Goal: Task Accomplishment & Management: Manage account settings

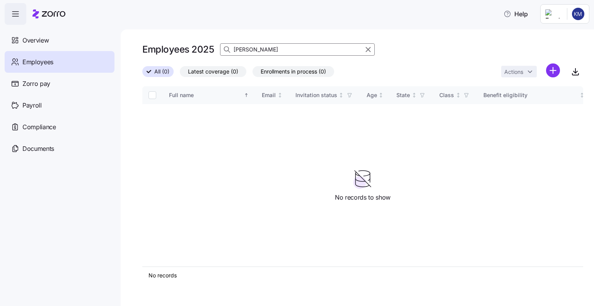
click at [257, 49] on input "[PERSON_NAME]" at bounding box center [297, 49] width 155 height 12
click at [263, 49] on input "ange" at bounding box center [297, 49] width 155 height 12
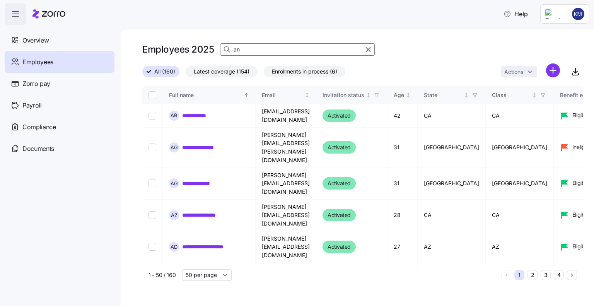
click at [263, 49] on input "an" at bounding box center [297, 49] width 155 height 12
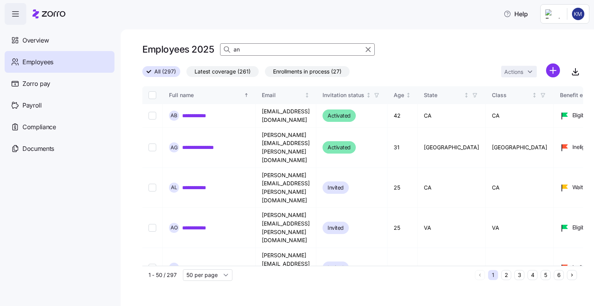
type input "a"
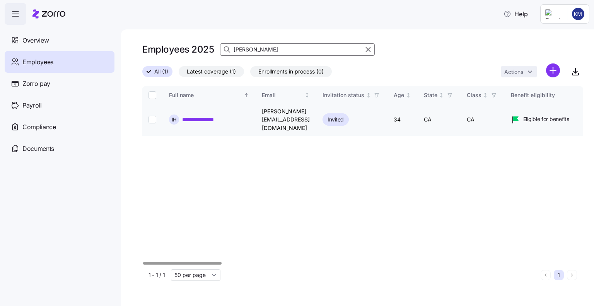
type input "Ivonne"
click at [212, 116] on link "**********" at bounding box center [205, 120] width 47 height 8
click at [152, 116] on input "Select record 1" at bounding box center [152, 120] width 8 height 8
checkbox input "true"
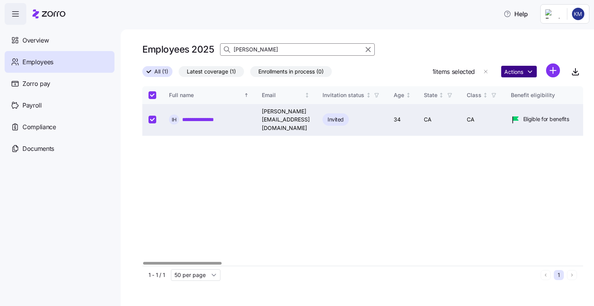
click at [524, 70] on html "**********" at bounding box center [297, 150] width 594 height 301
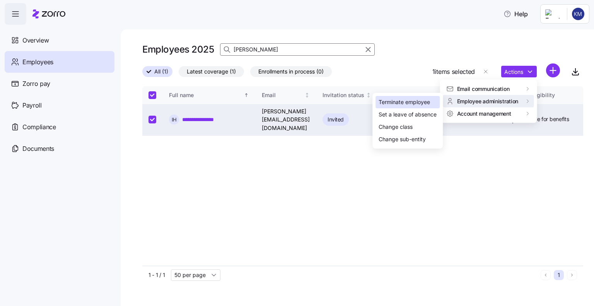
click at [420, 102] on div "Terminate employee" at bounding box center [403, 102] width 51 height 9
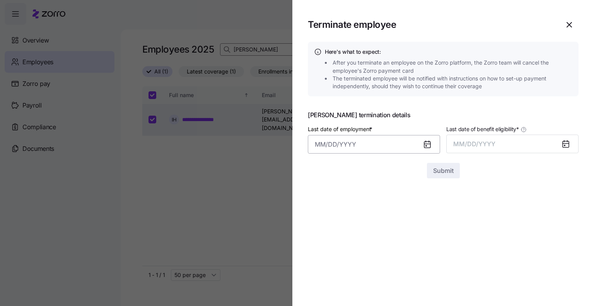
click at [341, 145] on input "Last date of employment *" at bounding box center [374, 144] width 132 height 19
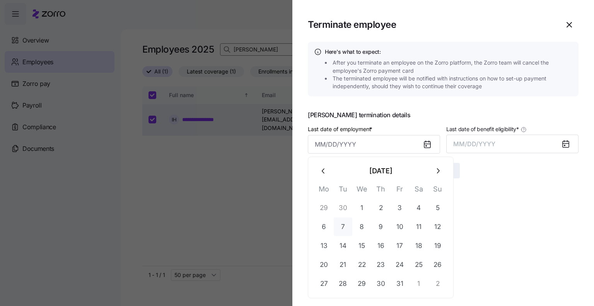
click at [344, 224] on button "7" at bounding box center [343, 226] width 19 height 19
type input "October 7, 2025"
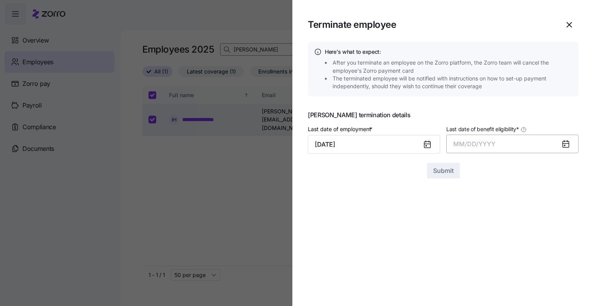
click at [465, 144] on span "MM/DD/YYYY" at bounding box center [474, 144] width 42 height 8
click at [479, 250] on button "Oct" at bounding box center [475, 249] width 44 height 19
click at [448, 167] on span "Submit" at bounding box center [443, 170] width 20 height 9
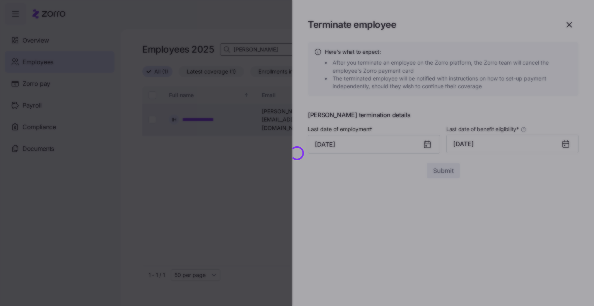
checkbox input "false"
